Goal: Find specific page/section: Find specific page/section

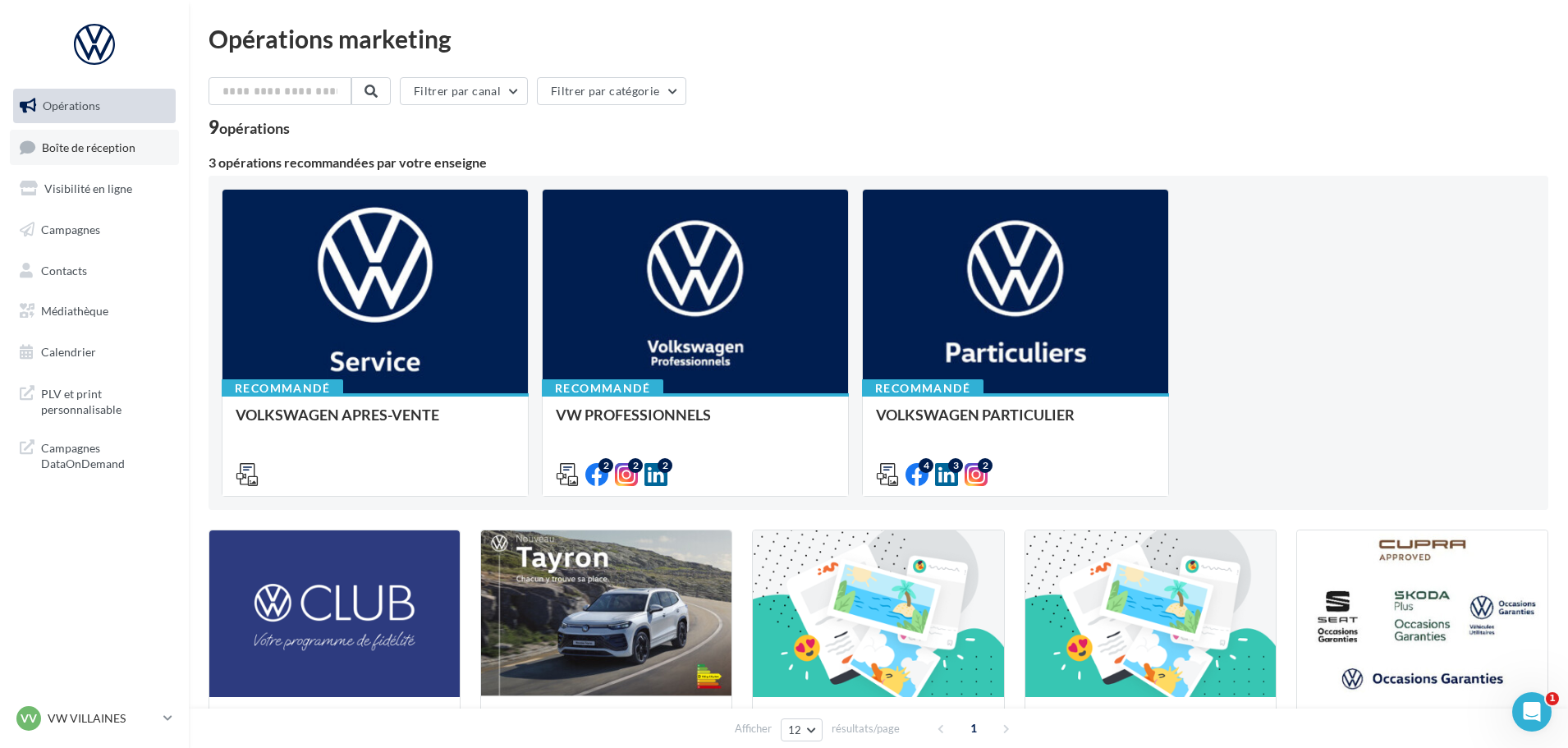
click at [92, 157] on link "Boîte de réception" at bounding box center [94, 147] width 169 height 35
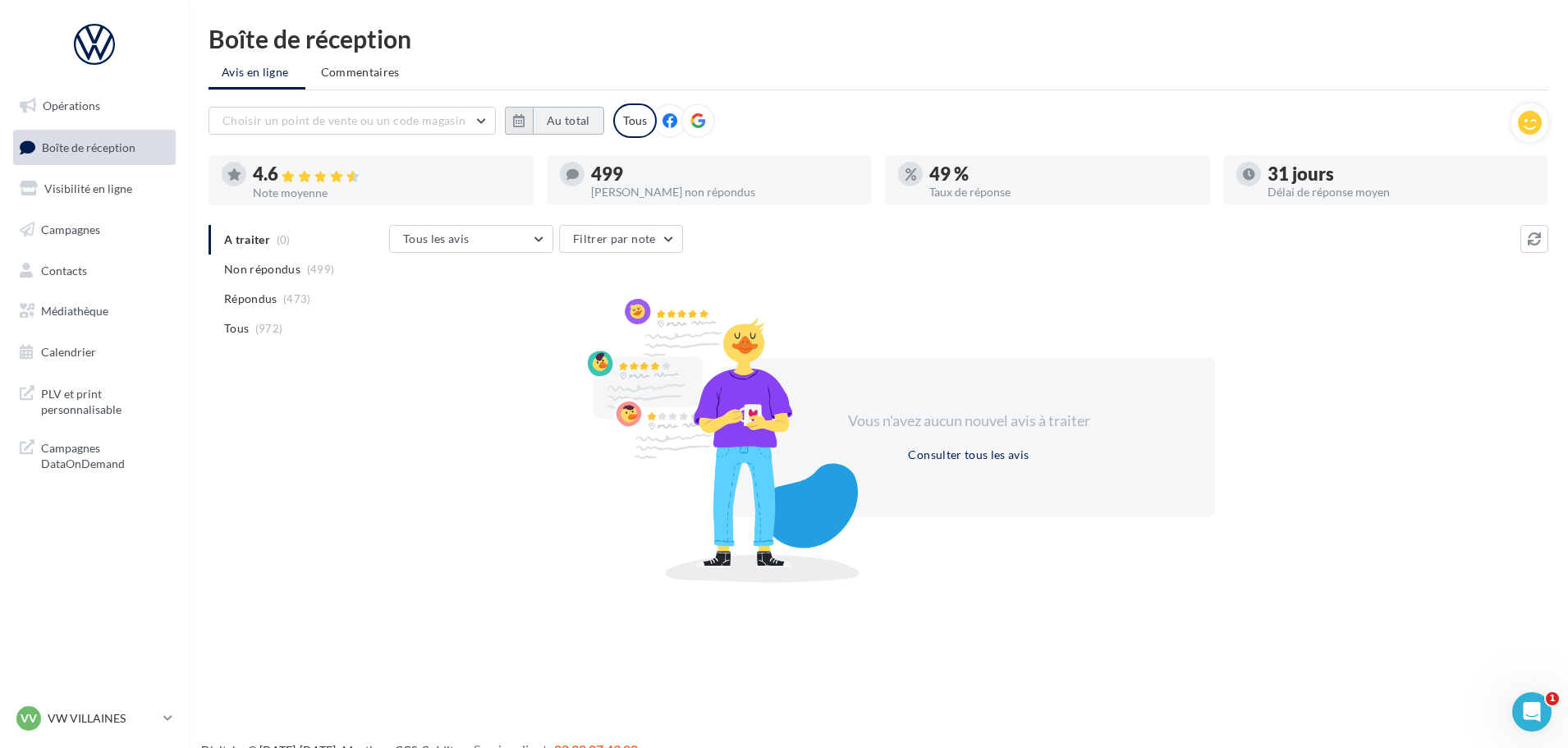
click at [558, 117] on button "Au total" at bounding box center [569, 121] width 72 height 28
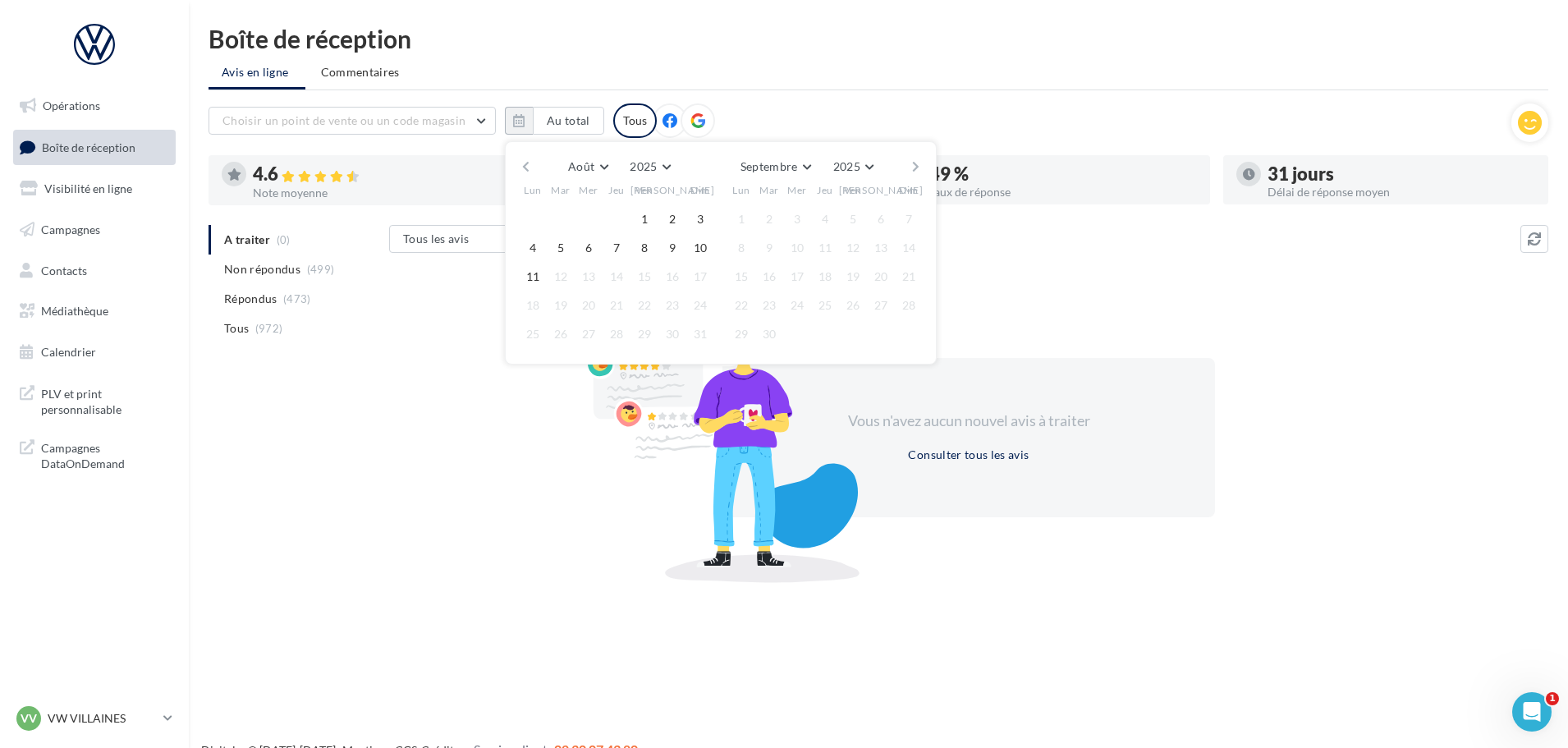
click at [525, 162] on button "button" at bounding box center [526, 166] width 14 height 23
drag, startPoint x: 563, startPoint y: 216, endPoint x: 787, endPoint y: 286, distance: 234.7
click at [567, 218] on button "1" at bounding box center [560, 219] width 25 height 25
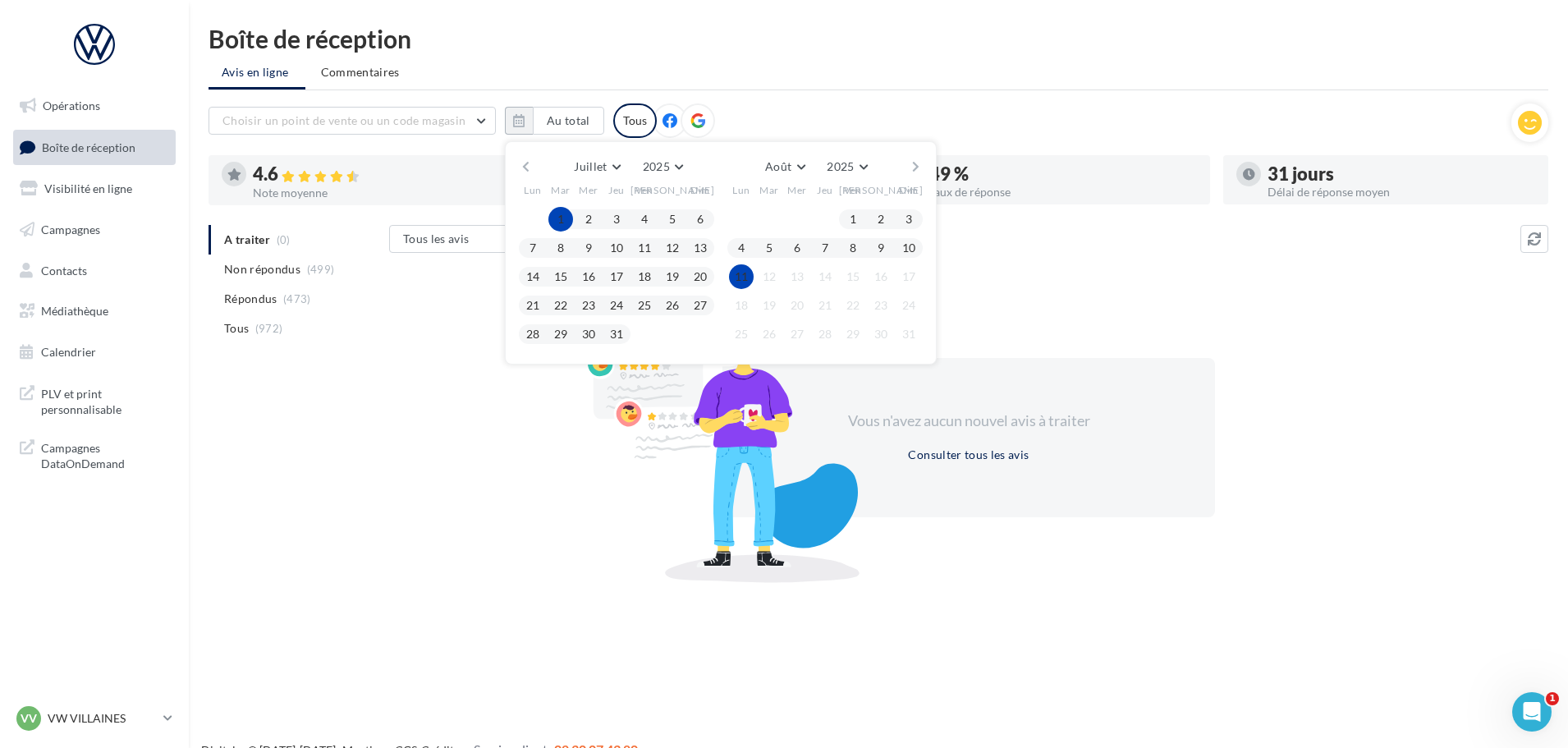
click at [742, 276] on button "11" at bounding box center [741, 277] width 25 height 25
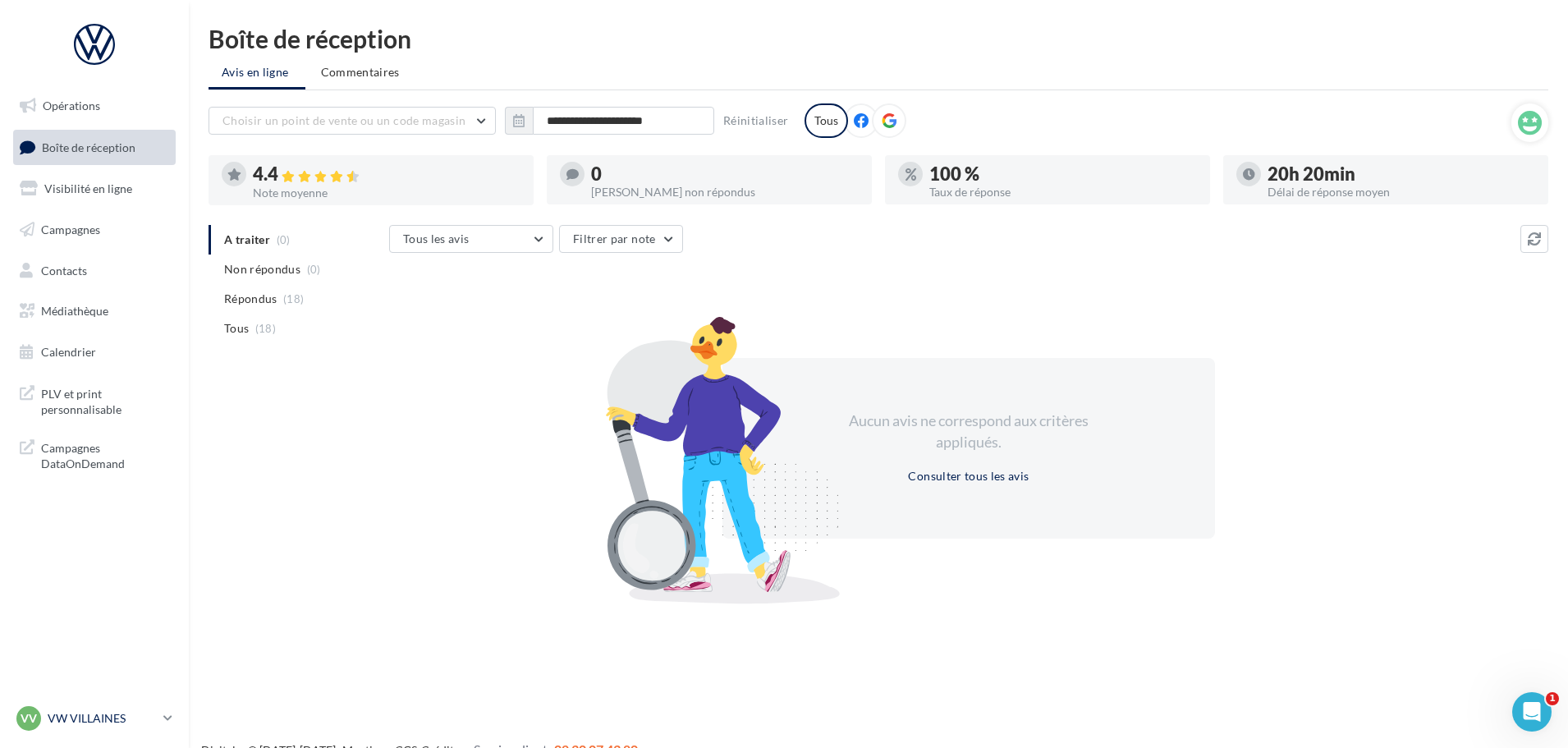
click at [72, 719] on p "VW VILLAINES" at bounding box center [102, 718] width 109 height 16
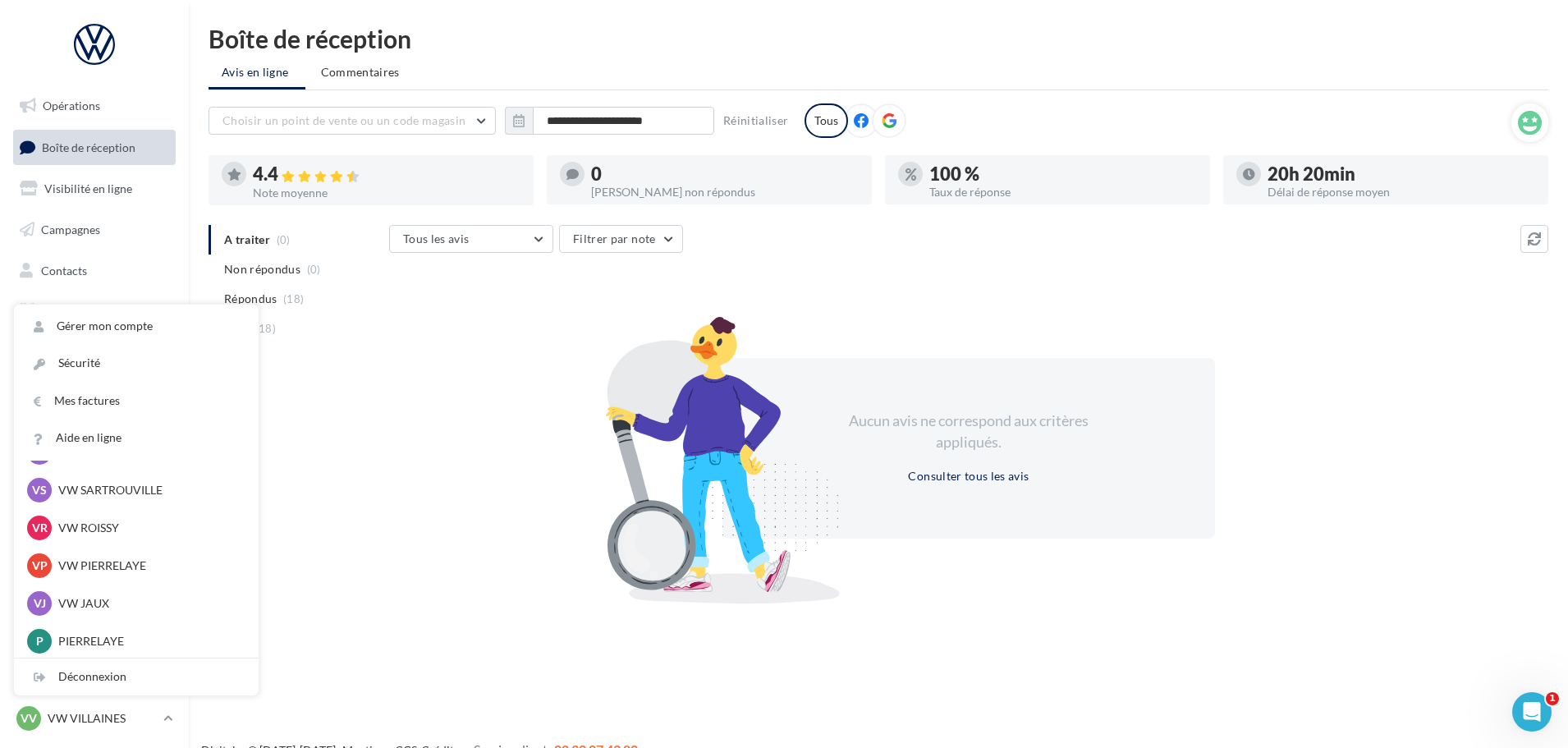
scroll to position [164, 0]
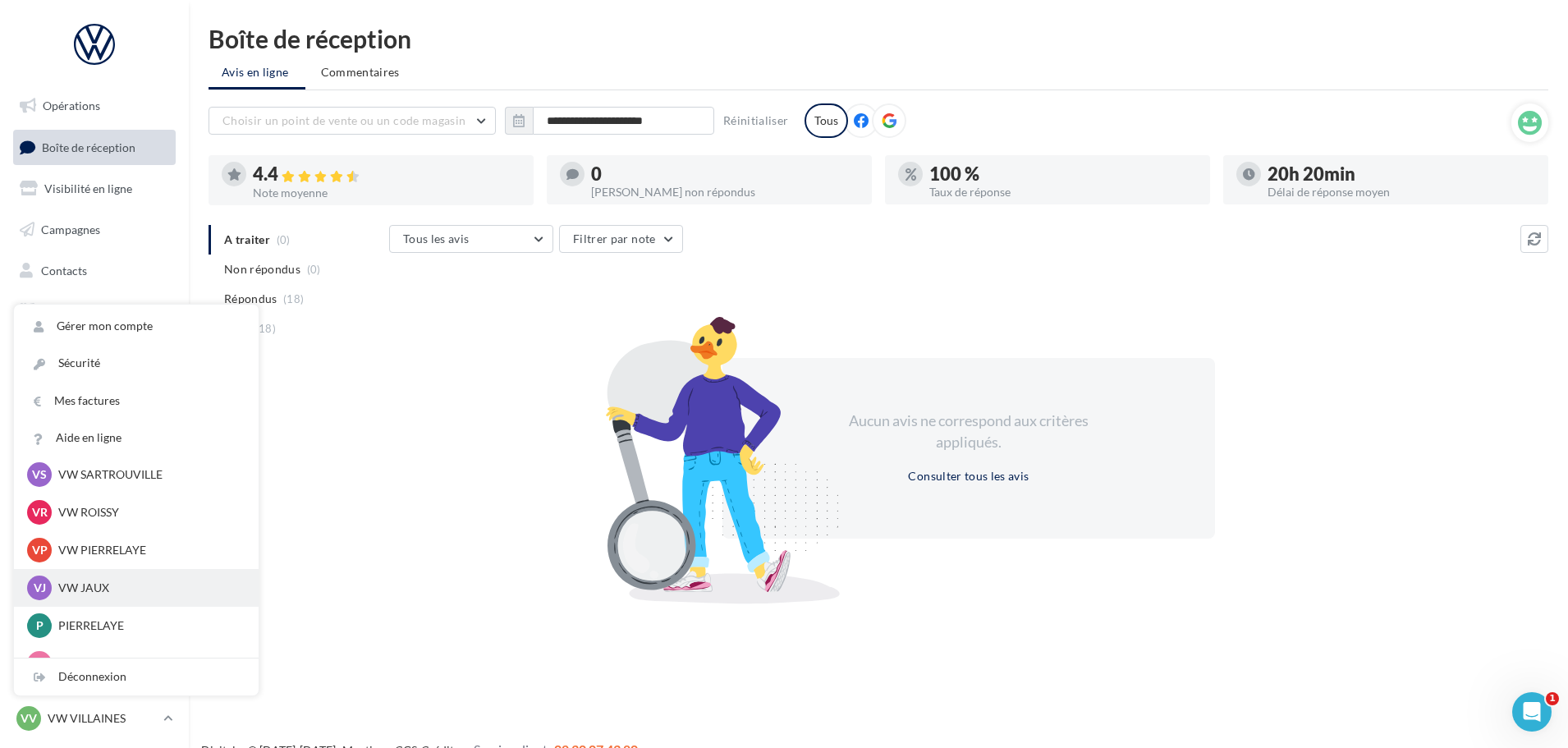
click at [104, 591] on p "VW JAUX" at bounding box center [148, 588] width 181 height 16
